Goal: Task Accomplishment & Management: Use online tool/utility

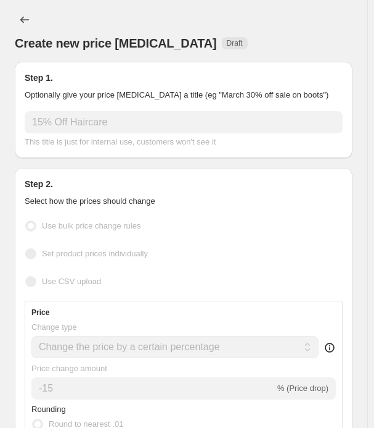
select select "percentage"
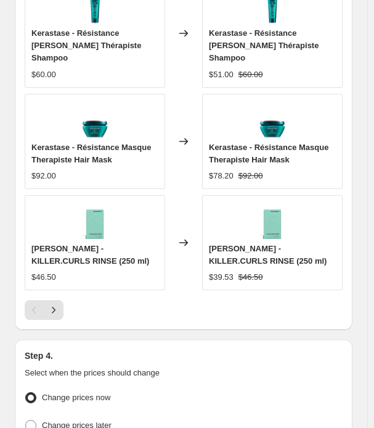
scroll to position [1442, 0]
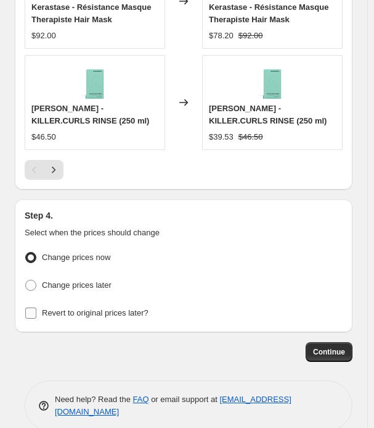
click at [65, 287] on div "Change prices now Change prices later Revert to original prices later?" at bounding box center [184, 285] width 318 height 73
click at [63, 280] on span "Change prices later" at bounding box center [77, 284] width 70 height 9
click at [26, 279] on input "Change prices later" at bounding box center [25, 279] width 1 height 1
radio input "true"
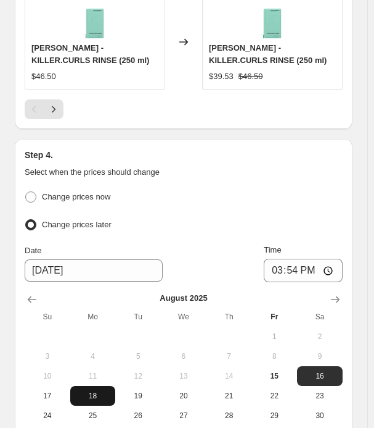
scroll to position [1628, 0]
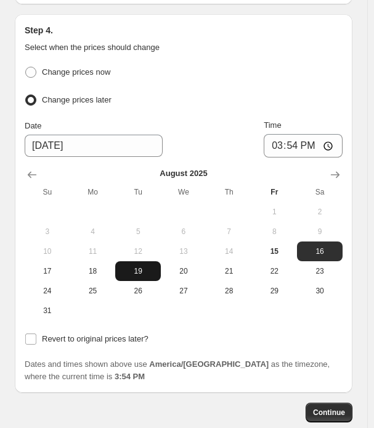
click at [131, 266] on span "19" at bounding box center [138, 271] width 36 height 10
type input "[DATE]"
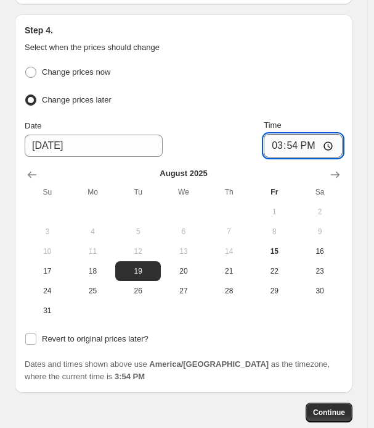
drag, startPoint x: 328, startPoint y: 132, endPoint x: 319, endPoint y: 134, distance: 8.8
click at [328, 134] on input "15:54" at bounding box center [303, 145] width 79 height 23
type input "00:00"
click at [192, 365] on div "Step 4. Select when the prices should change Change prices now Change prices la…" at bounding box center [184, 203] width 338 height 378
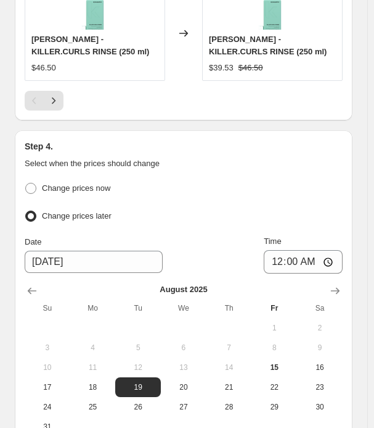
scroll to position [1688, 0]
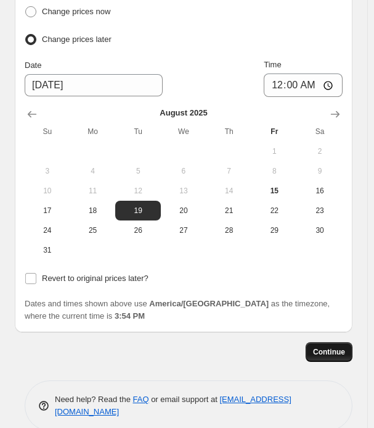
click at [325, 342] on button "Continue" at bounding box center [329, 352] width 47 height 20
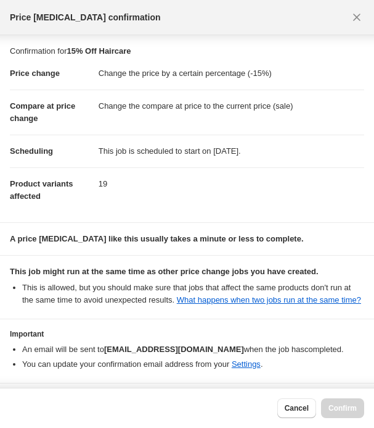
scroll to position [57, 0]
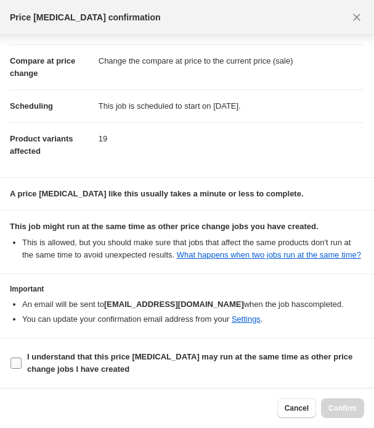
click at [27, 357] on b "I understand that this price [MEDICAL_DATA] may run at the same time as other p…" at bounding box center [190, 363] width 326 height 22
click at [22, 357] on input "I understand that this price [MEDICAL_DATA] may run at the same time as other p…" at bounding box center [15, 362] width 11 height 11
checkbox input "true"
click at [334, 404] on span "Confirm" at bounding box center [343, 408] width 28 height 10
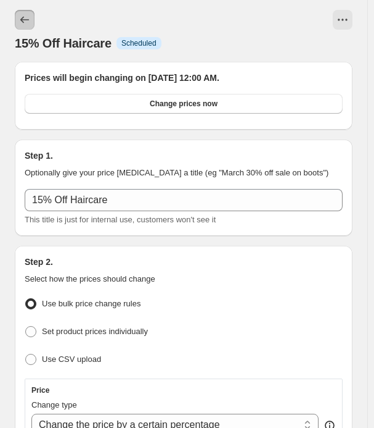
click at [23, 18] on icon "Price change jobs" at bounding box center [24, 20] width 9 height 7
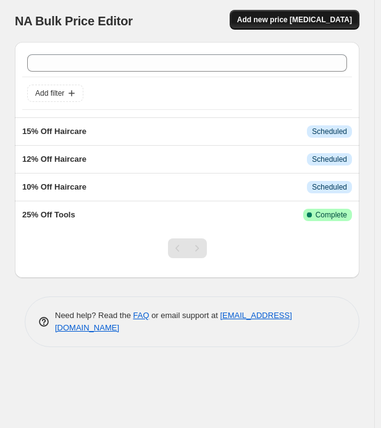
click at [281, 25] on button "Add new price [MEDICAL_DATA]" at bounding box center [295, 20] width 130 height 20
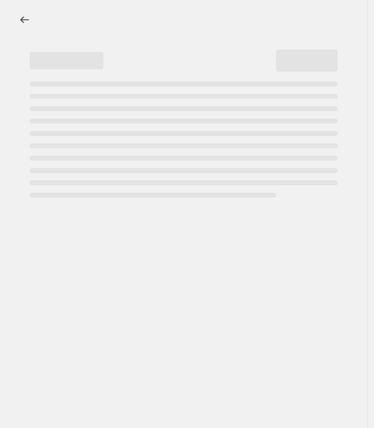
select select "percentage"
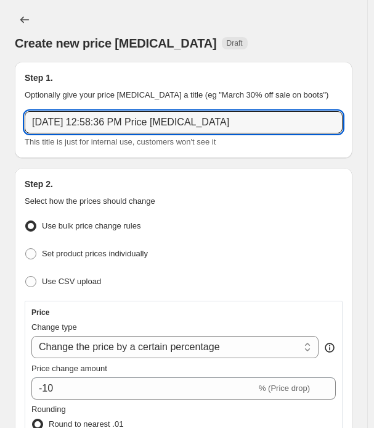
drag, startPoint x: 225, startPoint y: 125, endPoint x: -192, endPoint y: 137, distance: 417.8
click at [0, 137] on html "Home Settings Plans Skip to content Create new price [MEDICAL_DATA]. This page …" at bounding box center [187, 214] width 374 height 428
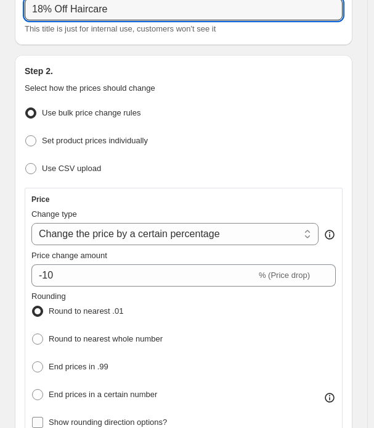
scroll to position [247, 0]
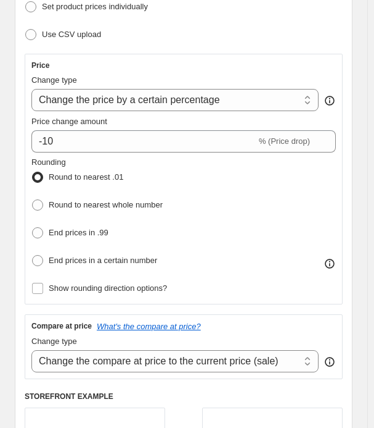
type input "18% Off Haircare"
click at [97, 153] on div "Price Change type Change the price to a certain amount Change the price by a ce…" at bounding box center [183, 178] width 305 height 237
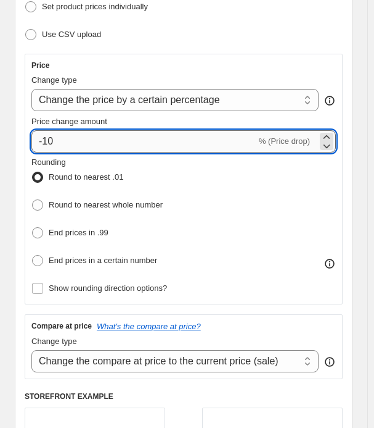
click at [94, 140] on input "-10" at bounding box center [143, 141] width 225 height 22
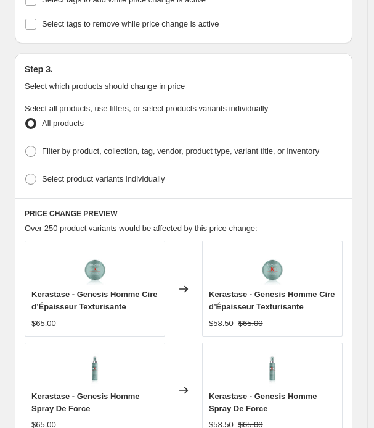
scroll to position [740, 0]
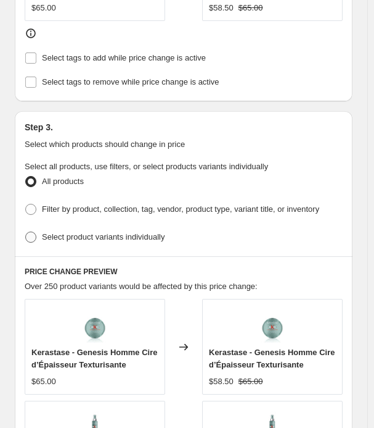
type input "-18"
click at [73, 232] on span "Select product variants individually" at bounding box center [103, 236] width 123 height 9
click at [26, 231] on input "Select product variants individually" at bounding box center [25, 231] width 1 height 1
radio input "true"
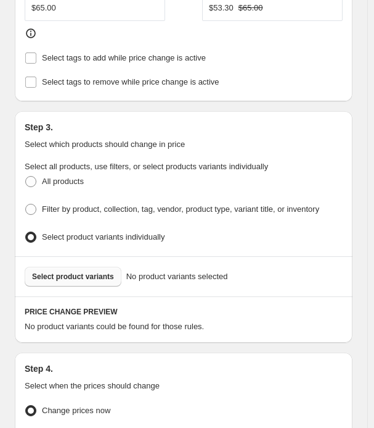
click at [66, 271] on span "Select product variants" at bounding box center [73, 276] width 82 height 10
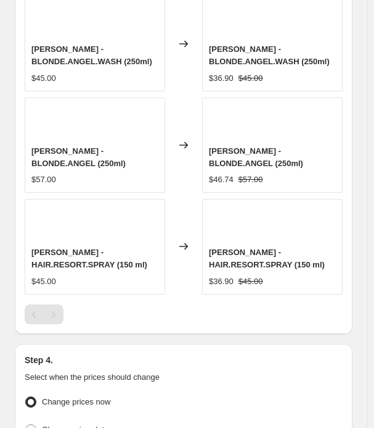
scroll to position [1172, 0]
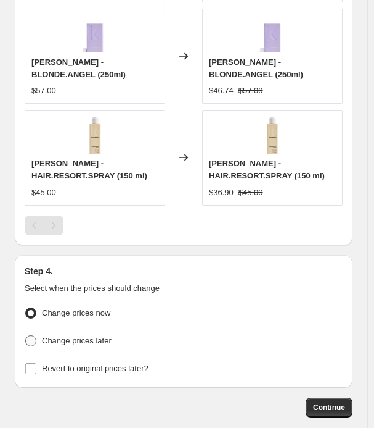
click at [42, 334] on span "Change prices later" at bounding box center [77, 340] width 70 height 12
click at [26, 335] on input "Change prices later" at bounding box center [25, 335] width 1 height 1
radio input "true"
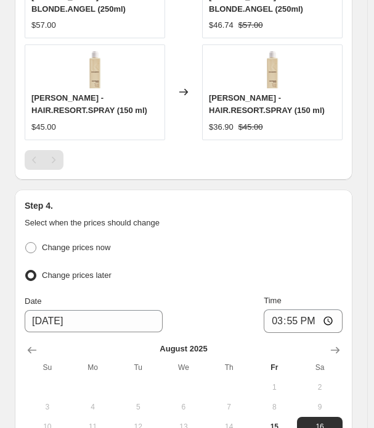
scroll to position [1296, 0]
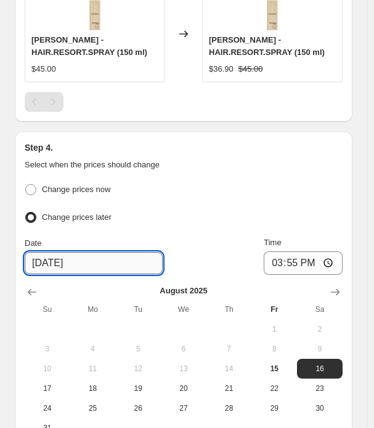
click at [83, 253] on input "[DATE]" at bounding box center [94, 263] width 138 height 22
click at [56, 257] on input "[DATE]" at bounding box center [94, 263] width 138 height 22
drag, startPoint x: 49, startPoint y: 257, endPoint x: 56, endPoint y: 254, distance: 7.2
click at [50, 257] on input "[DATE]" at bounding box center [94, 263] width 138 height 22
click at [44, 254] on input "[DATE]" at bounding box center [94, 263] width 138 height 22
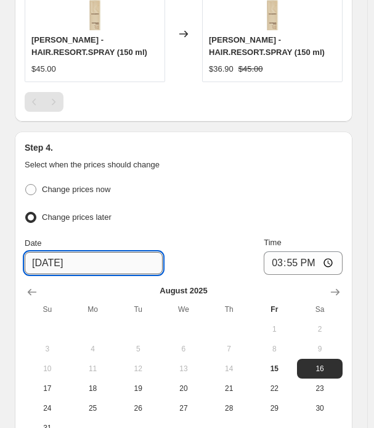
drag, startPoint x: 44, startPoint y: 254, endPoint x: 52, endPoint y: 254, distance: 8.6
click at [52, 254] on input "[DATE]" at bounding box center [94, 263] width 138 height 22
type input "[DATE]"
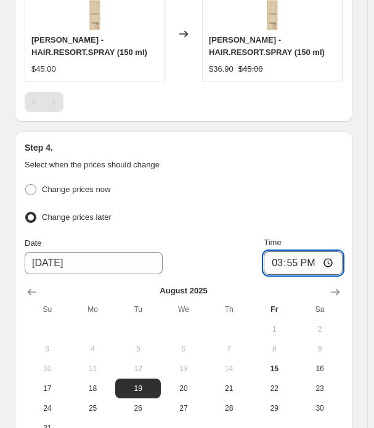
click at [276, 252] on input "15:55" at bounding box center [303, 262] width 79 height 23
click at [308, 255] on input "12:55" at bounding box center [303, 262] width 79 height 23
click at [294, 255] on input "12:55" at bounding box center [303, 262] width 79 height 23
click at [339, 254] on input "12:00" at bounding box center [303, 262] width 79 height 23
type input "00:00"
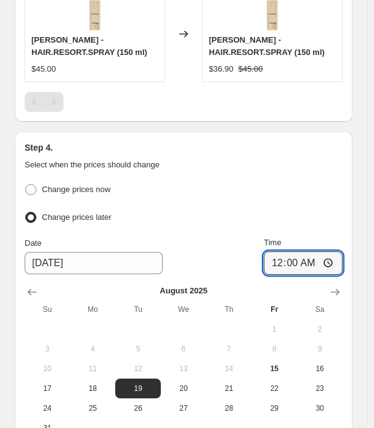
click at [317, 149] on div "Step 4. Select when the prices should change" at bounding box center [184, 156] width 318 height 30
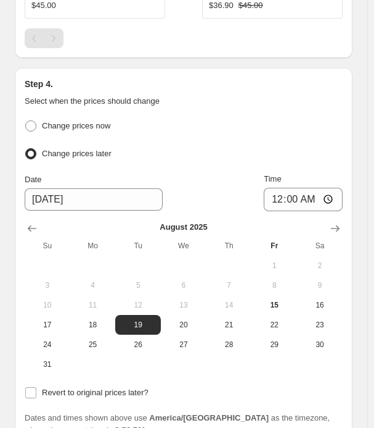
scroll to position [1481, 0]
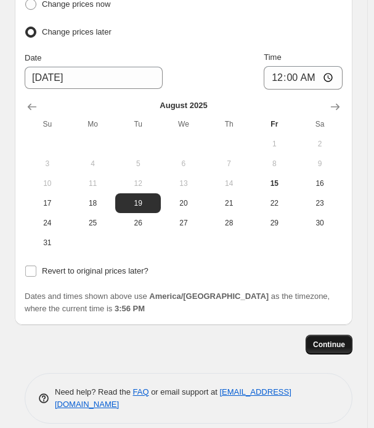
click at [336, 334] on button "Continue" at bounding box center [329, 344] width 47 height 20
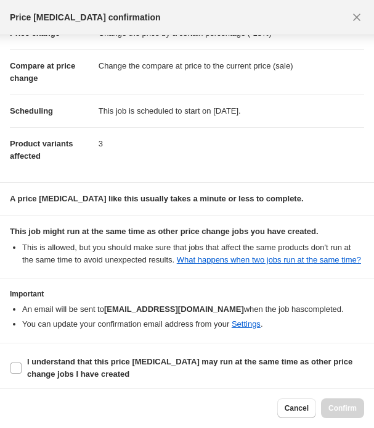
scroll to position [57, 0]
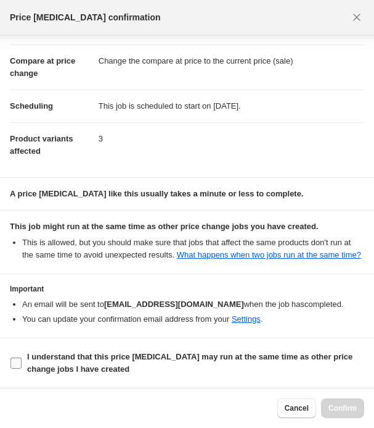
click at [59, 362] on span "I understand that this price [MEDICAL_DATA] may run at the same time as other p…" at bounding box center [195, 362] width 337 height 25
click at [22, 362] on input "I understand that this price [MEDICAL_DATA] may run at the same time as other p…" at bounding box center [15, 362] width 11 height 11
checkbox input "true"
click at [337, 409] on span "Confirm" at bounding box center [343, 408] width 28 height 10
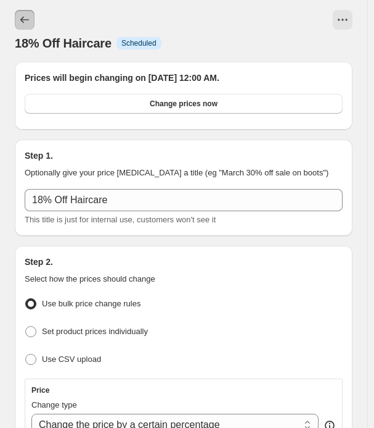
click at [20, 19] on button "Price change jobs" at bounding box center [25, 20] width 20 height 20
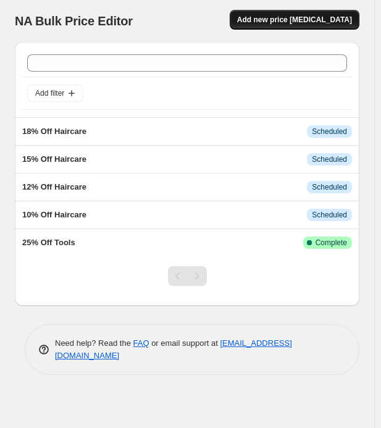
click at [289, 18] on span "Add new price [MEDICAL_DATA]" at bounding box center [294, 20] width 115 height 10
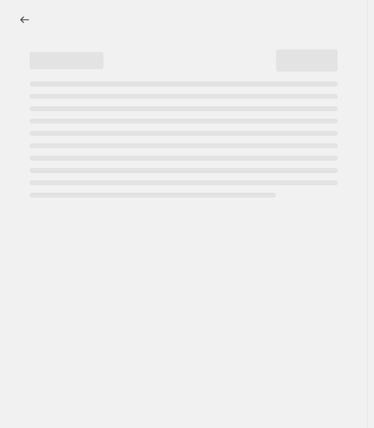
select select "percentage"
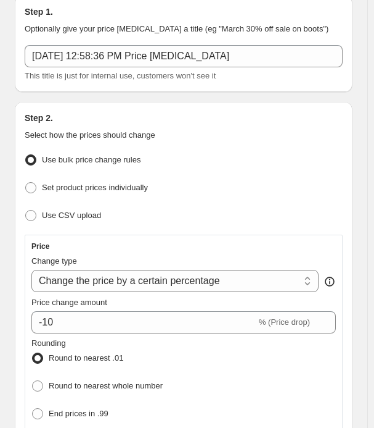
scroll to position [247, 0]
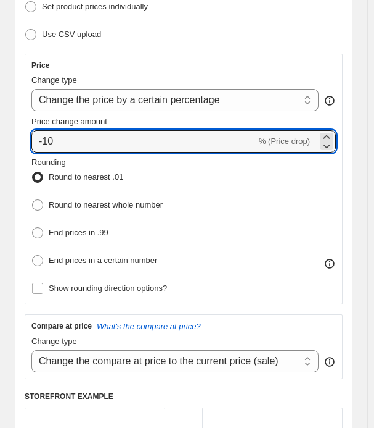
drag, startPoint x: 81, startPoint y: 136, endPoint x: -16, endPoint y: 143, distance: 97.7
type input "-20"
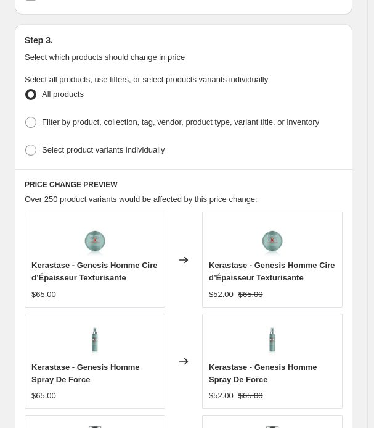
scroll to position [740, 0]
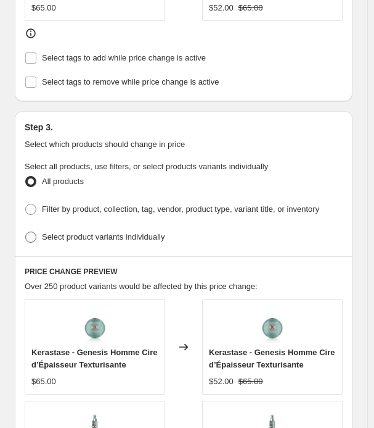
click at [99, 232] on span "Select product variants individually" at bounding box center [103, 236] width 123 height 9
click at [26, 231] on input "Select product variants individually" at bounding box center [25, 231] width 1 height 1
radio input "true"
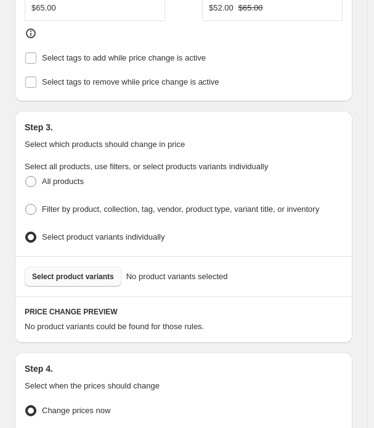
click at [83, 271] on span "Select product variants" at bounding box center [73, 276] width 82 height 10
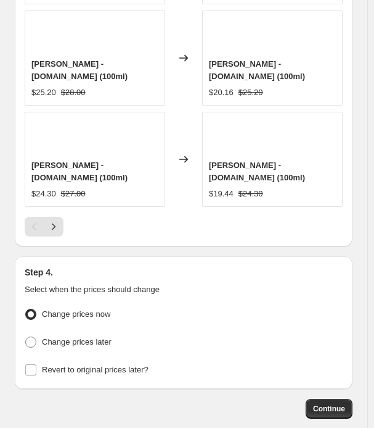
scroll to position [1442, 0]
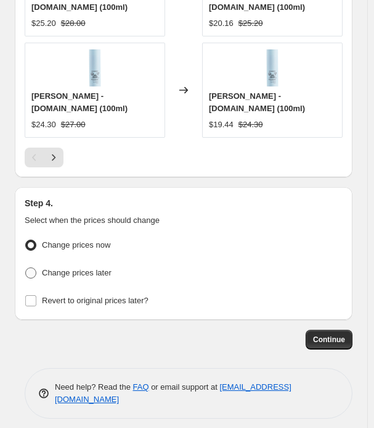
click at [48, 273] on label "Change prices later" at bounding box center [68, 272] width 87 height 17
click at [26, 268] on input "Change prices later" at bounding box center [25, 267] width 1 height 1
radio input "true"
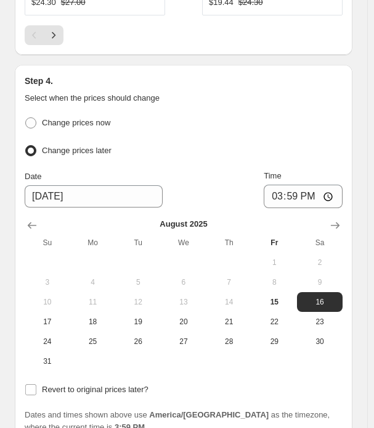
scroll to position [1566, 0]
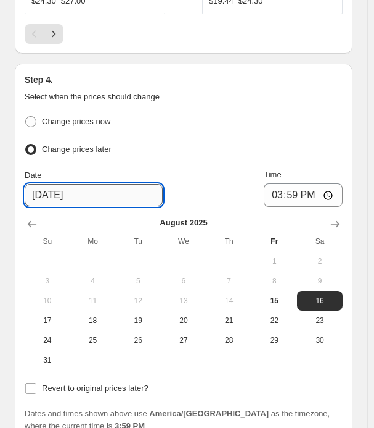
click at [52, 189] on input "[DATE]" at bounding box center [94, 195] width 138 height 22
type input "[DATE]"
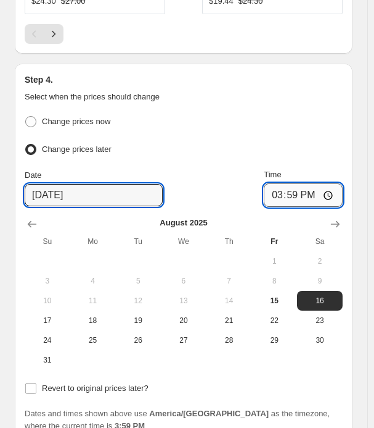
click at [290, 191] on input "15:59" at bounding box center [303, 194] width 79 height 23
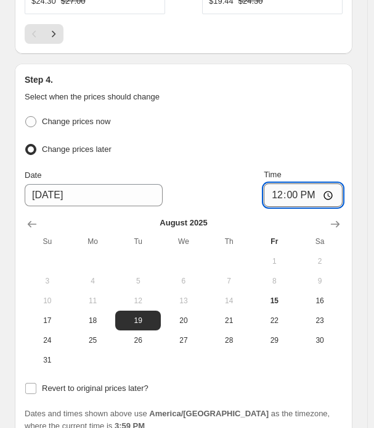
type input "00:00"
click at [321, 125] on ul "Change prices now Change prices later" at bounding box center [184, 136] width 318 height 46
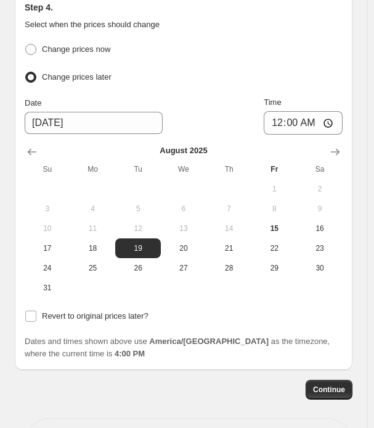
scroll to position [1688, 0]
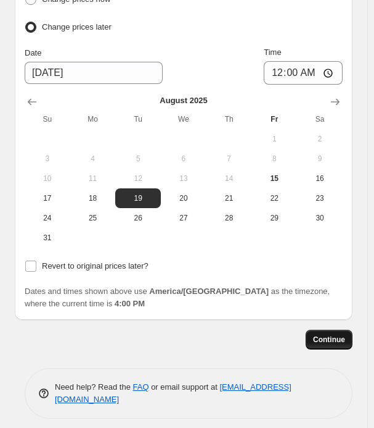
click at [322, 337] on button "Continue" at bounding box center [329, 339] width 47 height 20
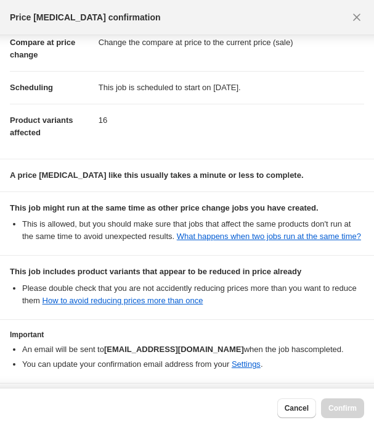
scroll to position [133, 0]
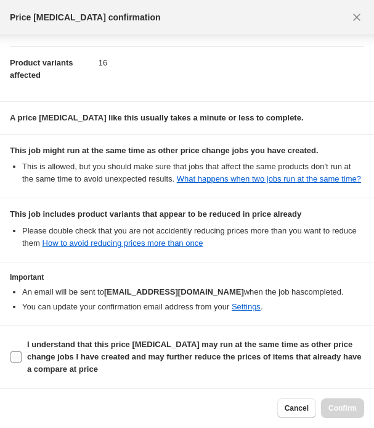
click at [43, 349] on b "I understand that this price [MEDICAL_DATA] may run at the same time as other p…" at bounding box center [194, 356] width 335 height 34
click at [22, 351] on input "I understand that this price [MEDICAL_DATA] may run at the same time as other p…" at bounding box center [15, 356] width 11 height 11
checkbox input "true"
click at [340, 407] on span "Confirm" at bounding box center [343, 408] width 28 height 10
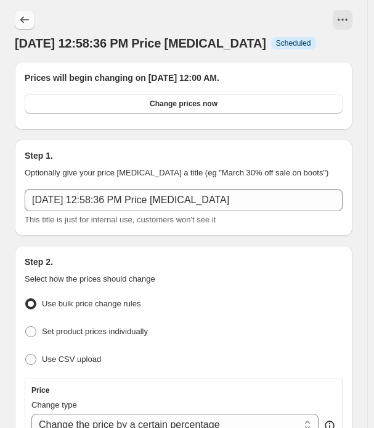
click at [25, 20] on icon "Price change jobs" at bounding box center [25, 20] width 12 height 12
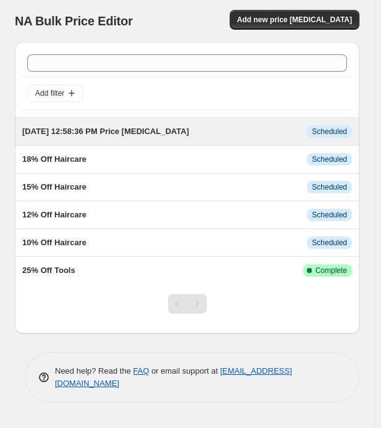
click at [204, 130] on div "[DATE] 12:58:36 PM Price [MEDICAL_DATA]" at bounding box center [164, 131] width 284 height 12
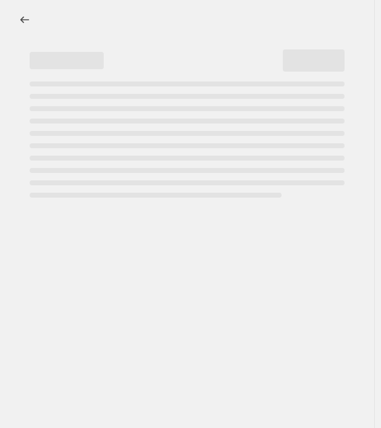
select select "percentage"
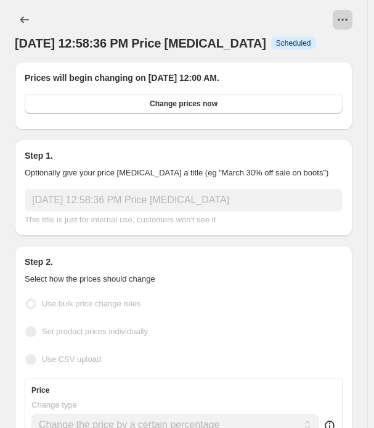
click at [349, 23] on icon "View actions for Aug 15, 2025, 12:58:36 PM Price change job" at bounding box center [343, 20] width 12 height 12
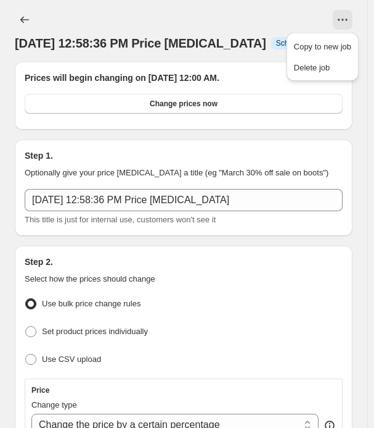
click at [348, 9] on div "[DATE] 12:58:36 PM Price [MEDICAL_DATA]. This page is ready [DATE] 12:58:36 PM …" at bounding box center [184, 31] width 338 height 62
click at [135, 39] on span "[DATE] 12:58:36 PM Price [MEDICAL_DATA]" at bounding box center [141, 43] width 252 height 14
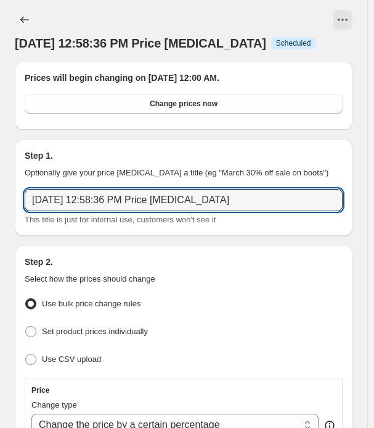
drag, startPoint x: -96, startPoint y: 197, endPoint x: -118, endPoint y: 202, distance: 22.2
click at [0, 202] on html "Home Settings Plans Skip to content [DATE] 12:58:36 PM Price [MEDICAL_DATA]. Th…" at bounding box center [187, 214] width 374 height 428
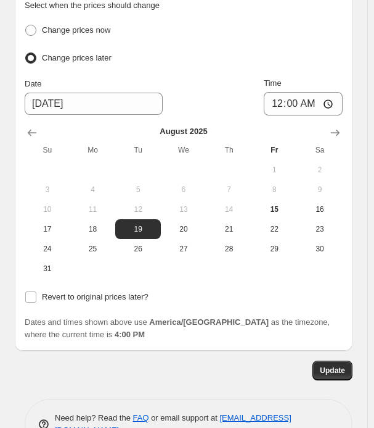
scroll to position [1766, 0]
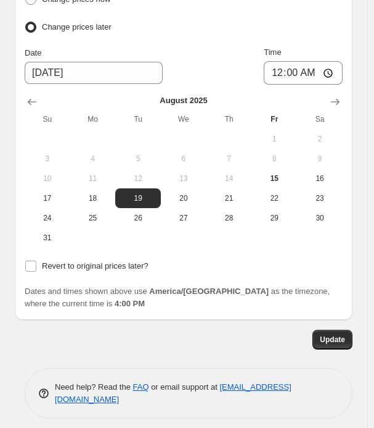
type input "20% Off Haircare"
click at [345, 334] on span "Update" at bounding box center [332, 339] width 25 height 10
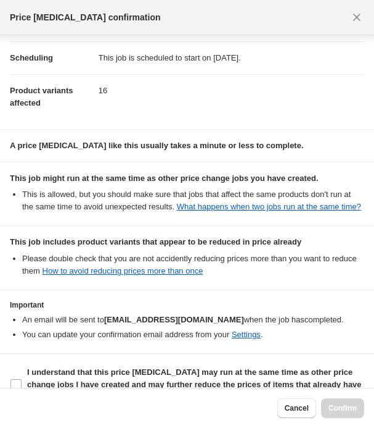
scroll to position [133, 0]
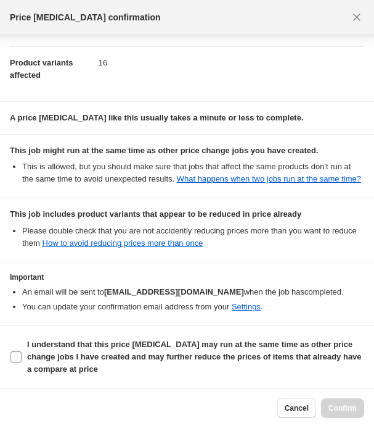
drag, startPoint x: 95, startPoint y: 360, endPoint x: 250, endPoint y: 399, distance: 160.1
click at [96, 360] on b "I understand that this price [MEDICAL_DATA] may run at the same time as other p…" at bounding box center [194, 356] width 335 height 34
click at [126, 356] on b "I understand that this price [MEDICAL_DATA] may run at the same time as other p…" at bounding box center [194, 356] width 335 height 34
click at [22, 356] on input "I understand that this price [MEDICAL_DATA] may run at the same time as other p…" at bounding box center [15, 356] width 11 height 11
checkbox input "true"
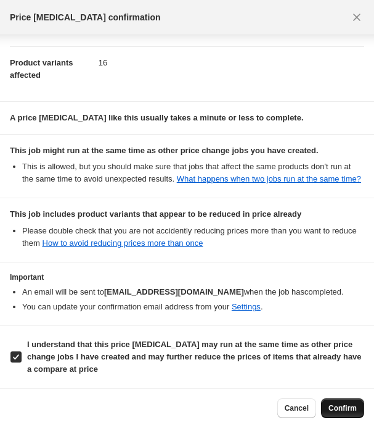
click at [352, 412] on span "Confirm" at bounding box center [343, 408] width 28 height 10
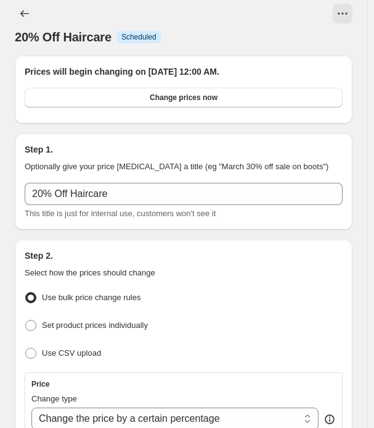
scroll to position [0, 0]
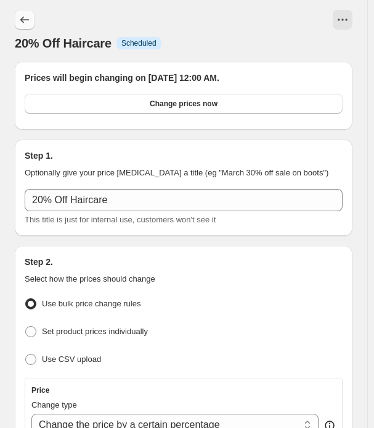
click at [22, 16] on icon "Price change jobs" at bounding box center [25, 20] width 12 height 12
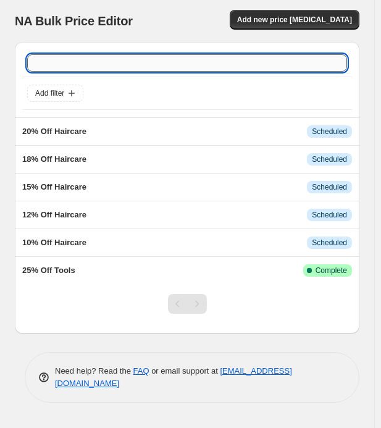
click at [47, 64] on input "text" at bounding box center [187, 62] width 320 height 17
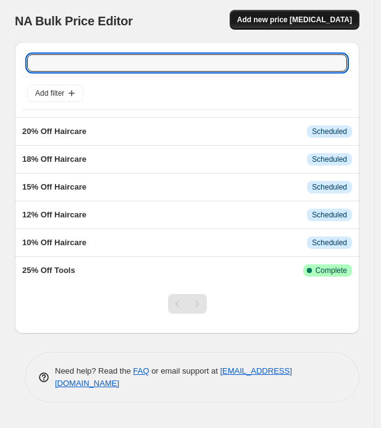
click at [273, 16] on span "Add new price [MEDICAL_DATA]" at bounding box center [294, 20] width 115 height 10
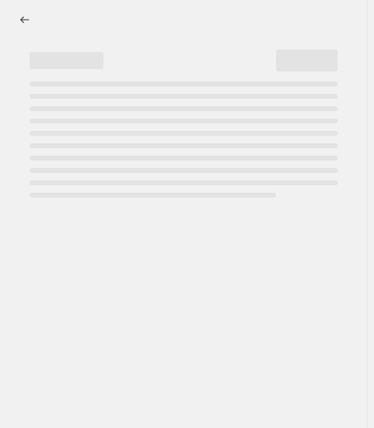
select select "percentage"
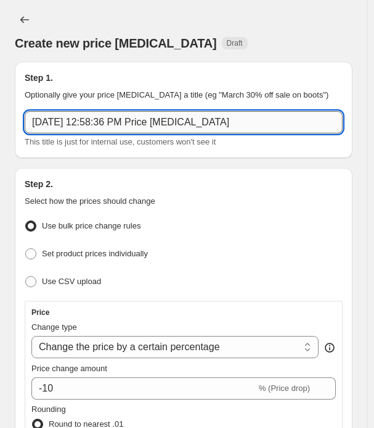
click at [77, 119] on input "[DATE] 12:58:36 PM Price [MEDICAL_DATA]" at bounding box center [184, 122] width 318 height 22
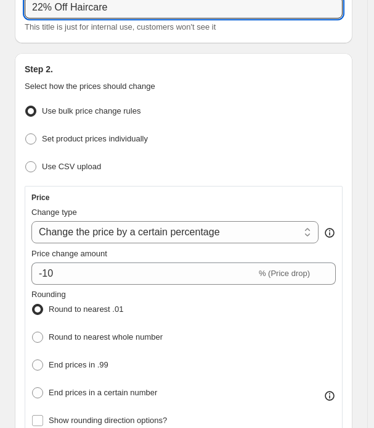
scroll to position [247, 0]
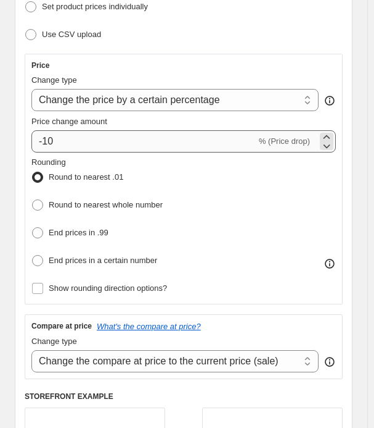
type input "22% Off Haircare"
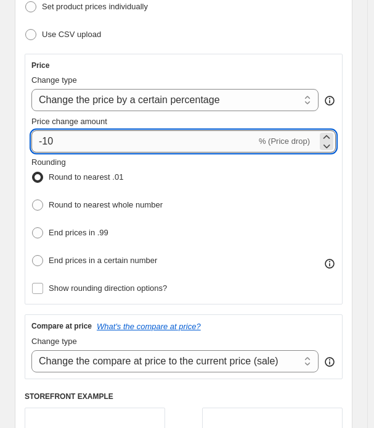
click at [104, 131] on input "-10" at bounding box center [143, 141] width 225 height 22
type input "-1"
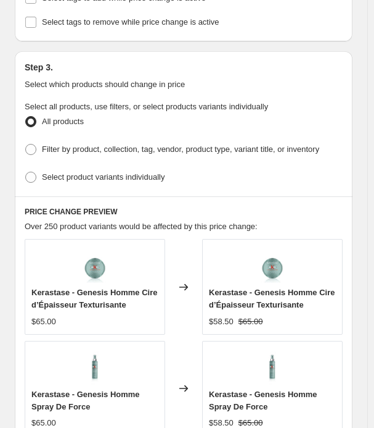
scroll to position [802, 0]
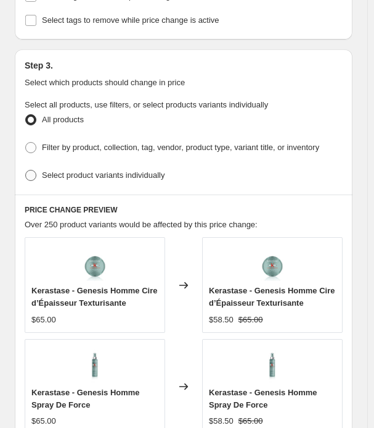
type input "-24"
click at [111, 167] on label "Select product variants individually" at bounding box center [95, 175] width 140 height 17
click at [26, 170] on input "Select product variants individually" at bounding box center [25, 170] width 1 height 1
radio input "true"
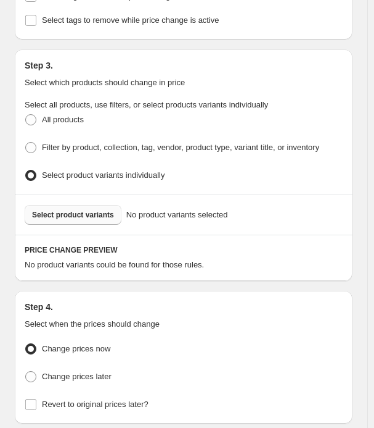
click at [61, 213] on button "Select product variants" at bounding box center [73, 215] width 97 height 20
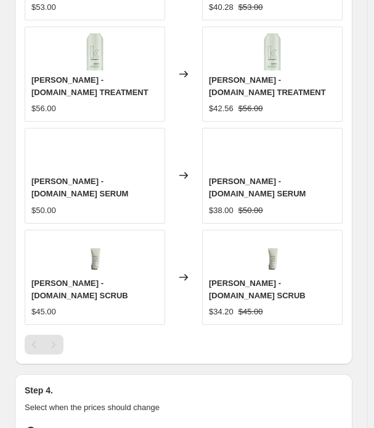
scroll to position [1234, 0]
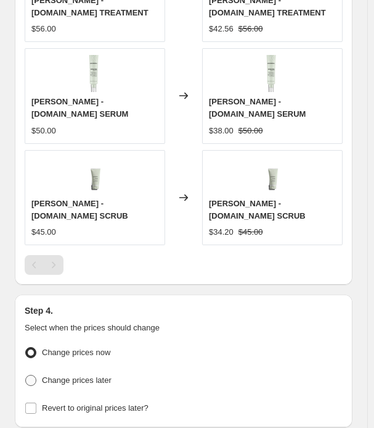
click at [79, 371] on label "Change prices later" at bounding box center [68, 379] width 87 height 17
click at [26, 374] on input "Change prices later" at bounding box center [25, 374] width 1 height 1
radio input "true"
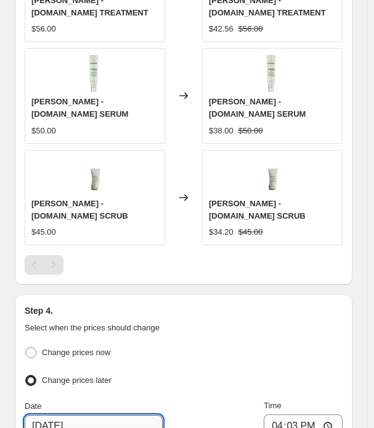
click at [96, 415] on input "[DATE]" at bounding box center [94, 426] width 138 height 22
click at [41, 415] on input "[DATE]" at bounding box center [94, 426] width 138 height 22
click at [48, 415] on input "[DATE]" at bounding box center [94, 426] width 138 height 22
click at [51, 415] on input "[DATE]" at bounding box center [94, 426] width 138 height 22
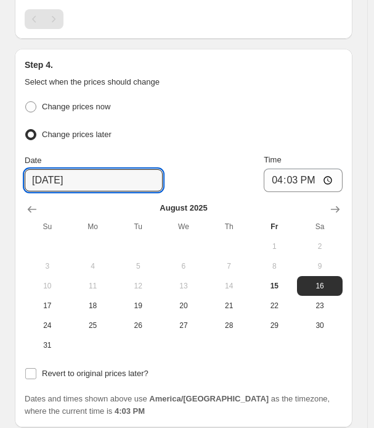
scroll to position [1481, 0]
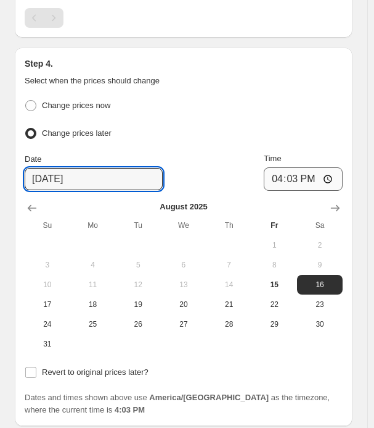
type input "[DATE]"
click at [325, 167] on input "16:03" at bounding box center [303, 178] width 79 height 23
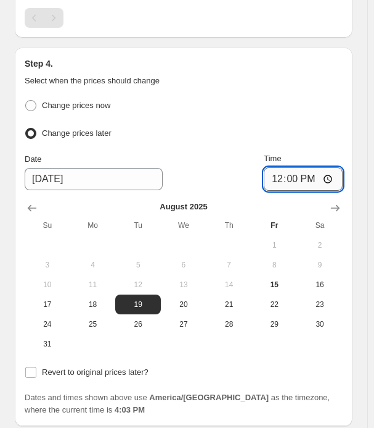
type input "00:00"
click at [266, 97] on ul "Change prices now Change prices later" at bounding box center [184, 120] width 318 height 46
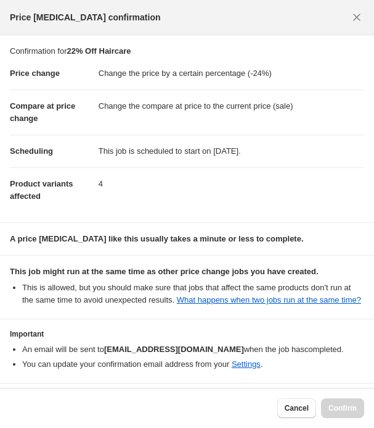
scroll to position [57, 0]
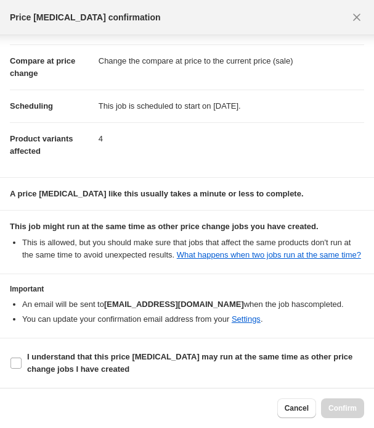
drag, startPoint x: 59, startPoint y: 373, endPoint x: 190, endPoint y: 382, distance: 131.7
click at [59, 373] on b "I understand that this price [MEDICAL_DATA] may run at the same time as other p…" at bounding box center [190, 363] width 326 height 22
click at [22, 368] on input "I understand that this price [MEDICAL_DATA] may run at the same time as other p…" at bounding box center [15, 362] width 11 height 11
checkbox input "true"
click at [340, 405] on span "Confirm" at bounding box center [343, 408] width 28 height 10
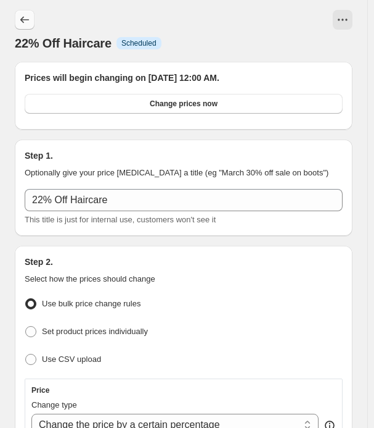
click at [23, 25] on icon "Price change jobs" at bounding box center [25, 20] width 12 height 12
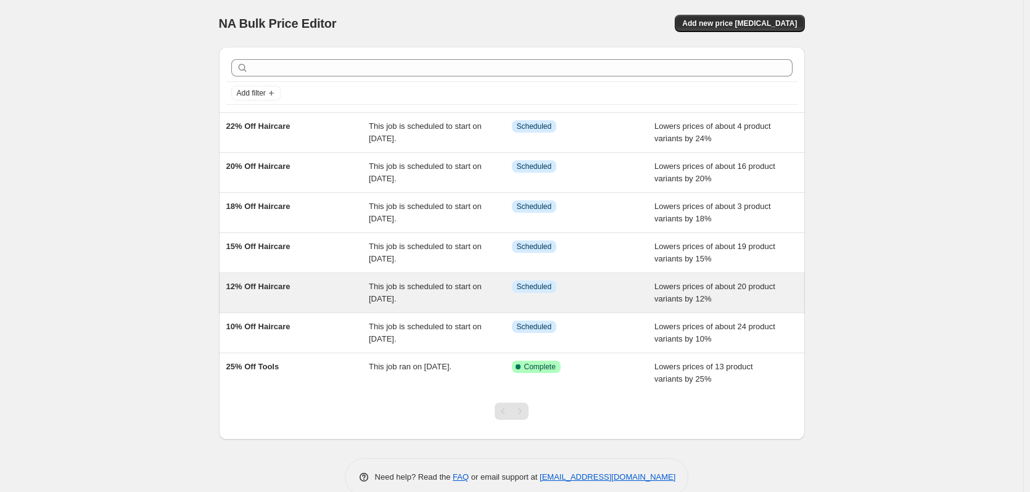
click at [588, 294] on div "Info Scheduled" at bounding box center [583, 293] width 143 height 25
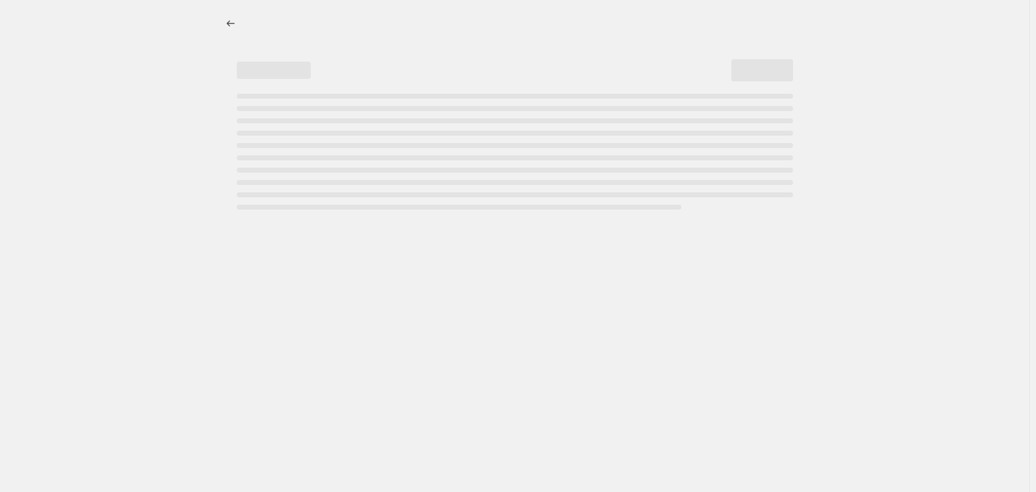
select select "percentage"
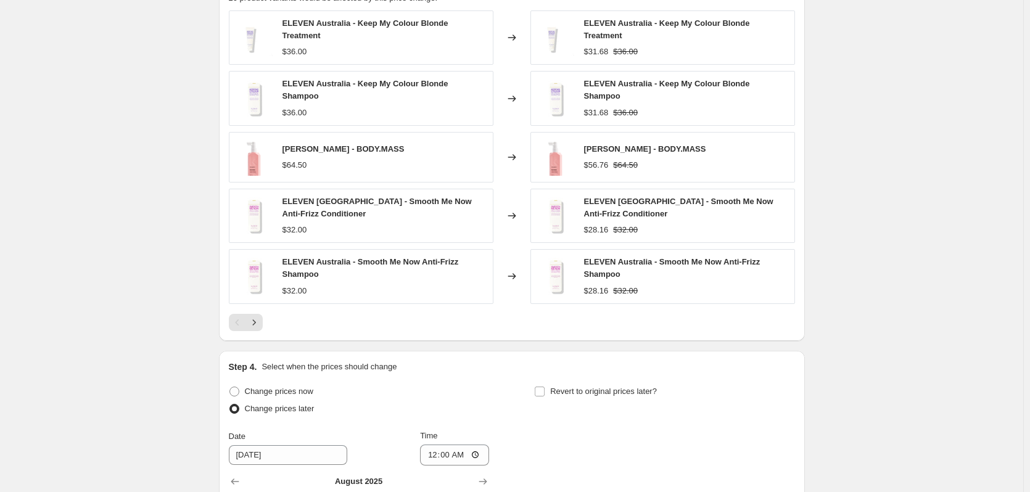
scroll to position [679, 0]
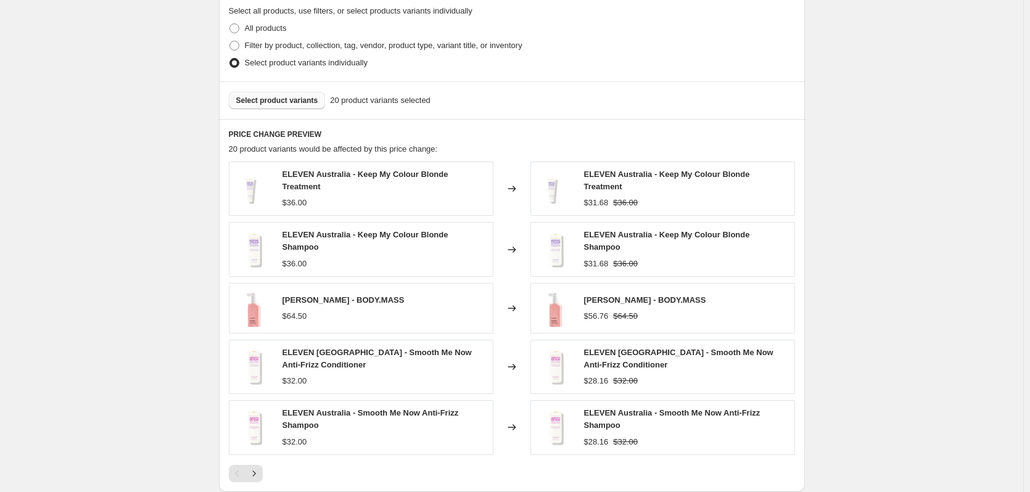
click at [270, 100] on span "Select product variants" at bounding box center [277, 101] width 82 height 10
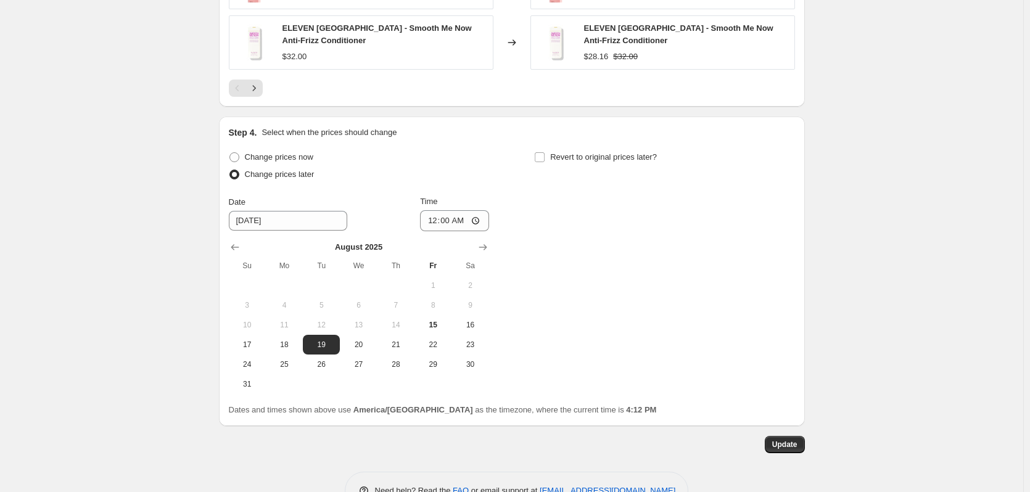
scroll to position [1089, 0]
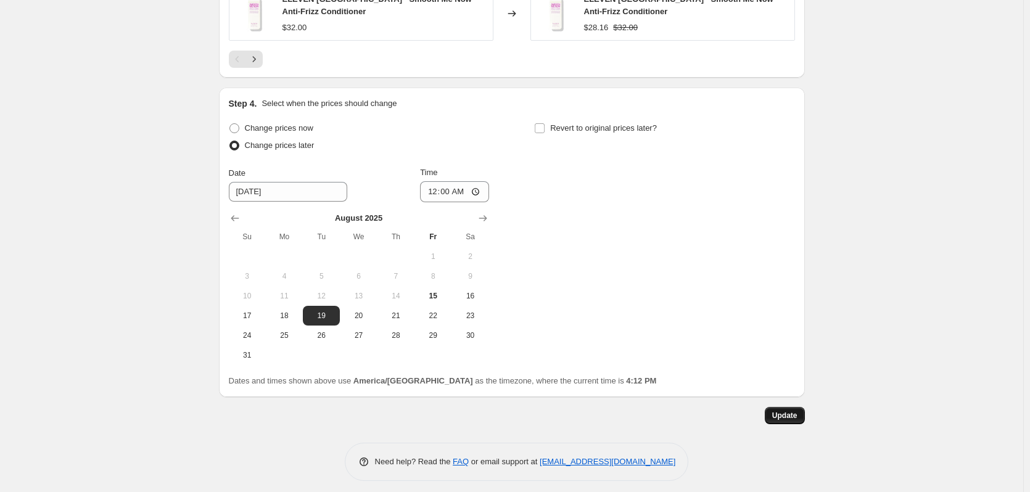
click at [798, 411] on span "Update" at bounding box center [784, 416] width 25 height 10
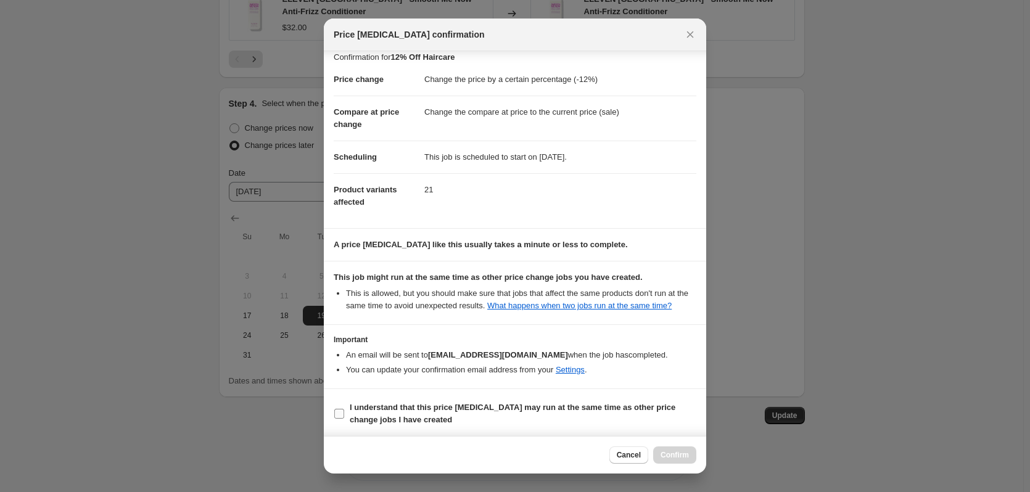
scroll to position [12, 0]
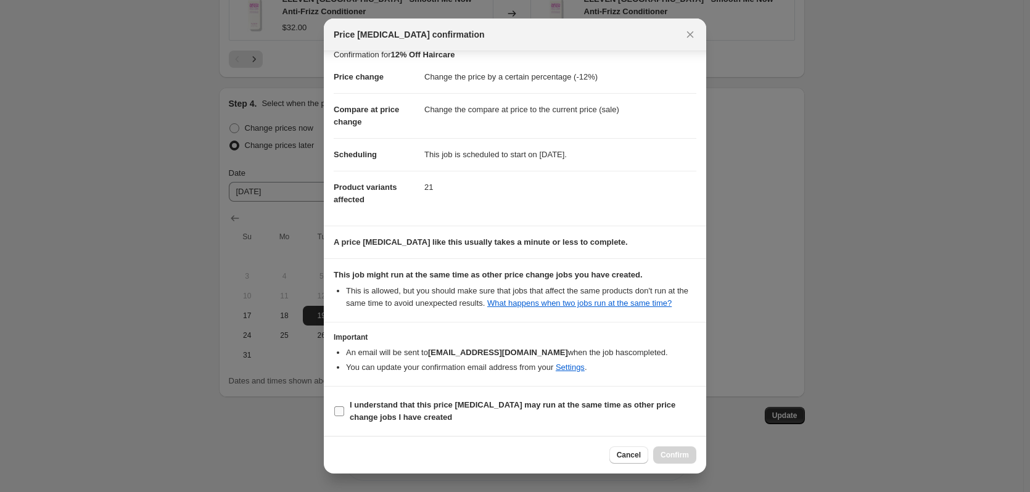
click at [361, 409] on b "I understand that this price [MEDICAL_DATA] may run at the same time as other p…" at bounding box center [513, 411] width 326 height 22
click at [344, 409] on input "I understand that this price [MEDICAL_DATA] may run at the same time as other p…" at bounding box center [339, 412] width 10 height 10
checkbox input "true"
click at [676, 455] on span "Confirm" at bounding box center [675, 455] width 28 height 10
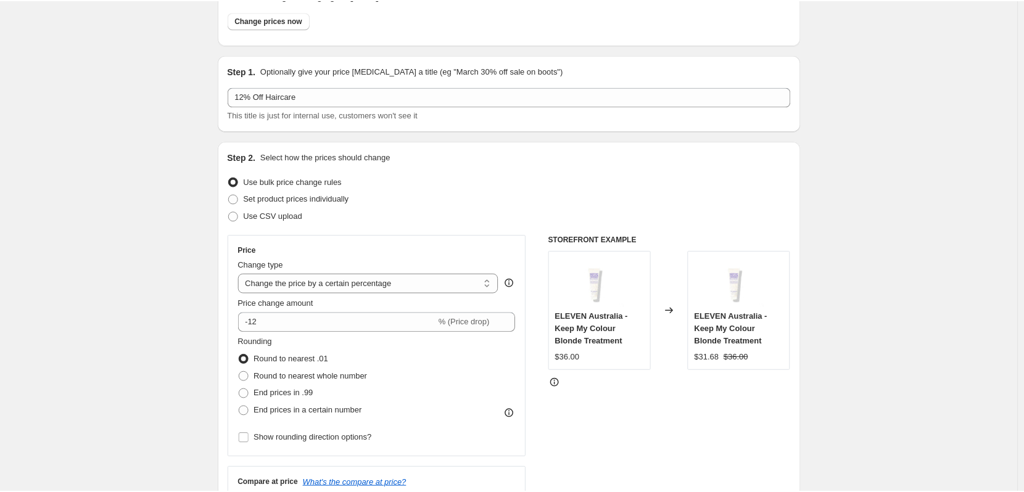
scroll to position [0, 0]
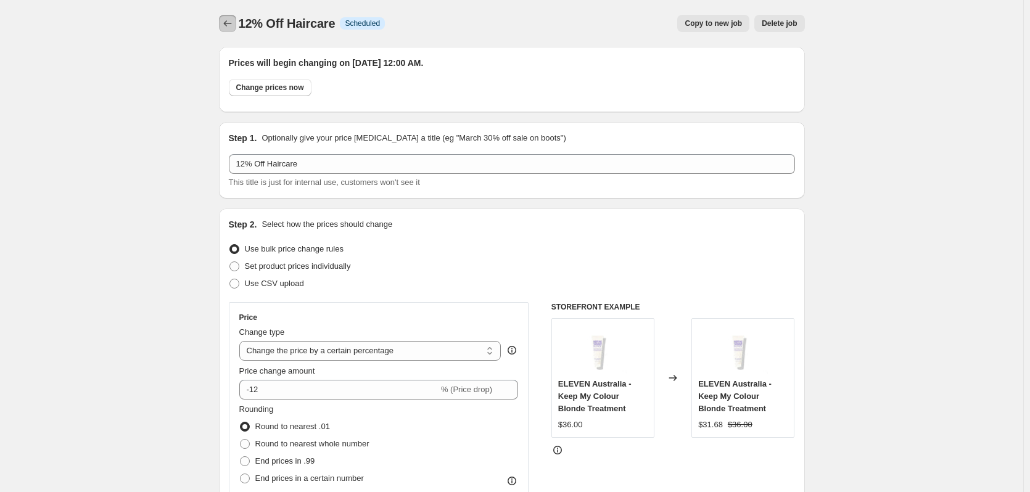
click at [236, 22] on button "Price change jobs" at bounding box center [227, 23] width 17 height 17
